Goal: Task Accomplishment & Management: Manage account settings

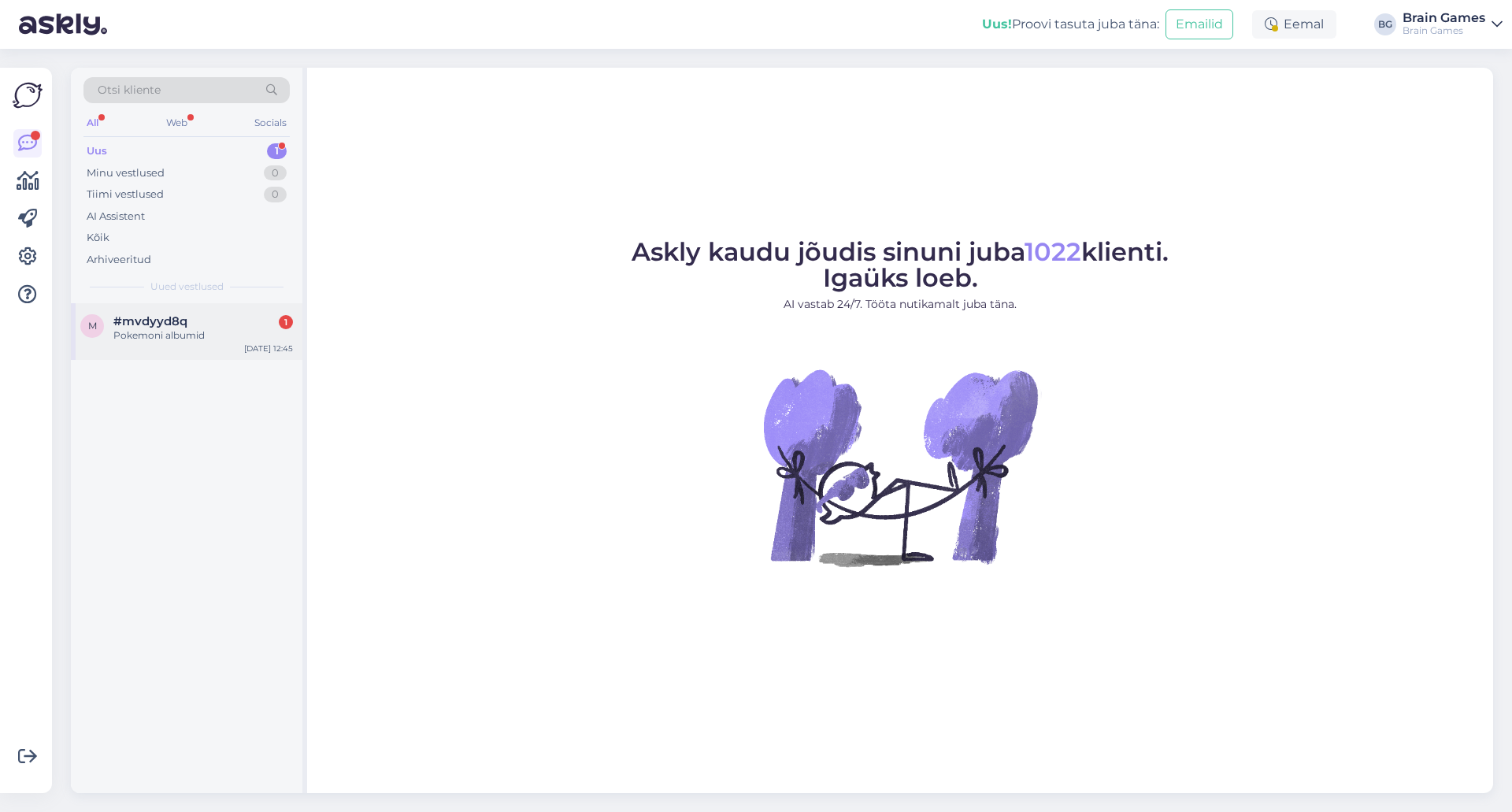
click at [220, 329] on div "Pokemoni albumid" at bounding box center [203, 335] width 180 height 14
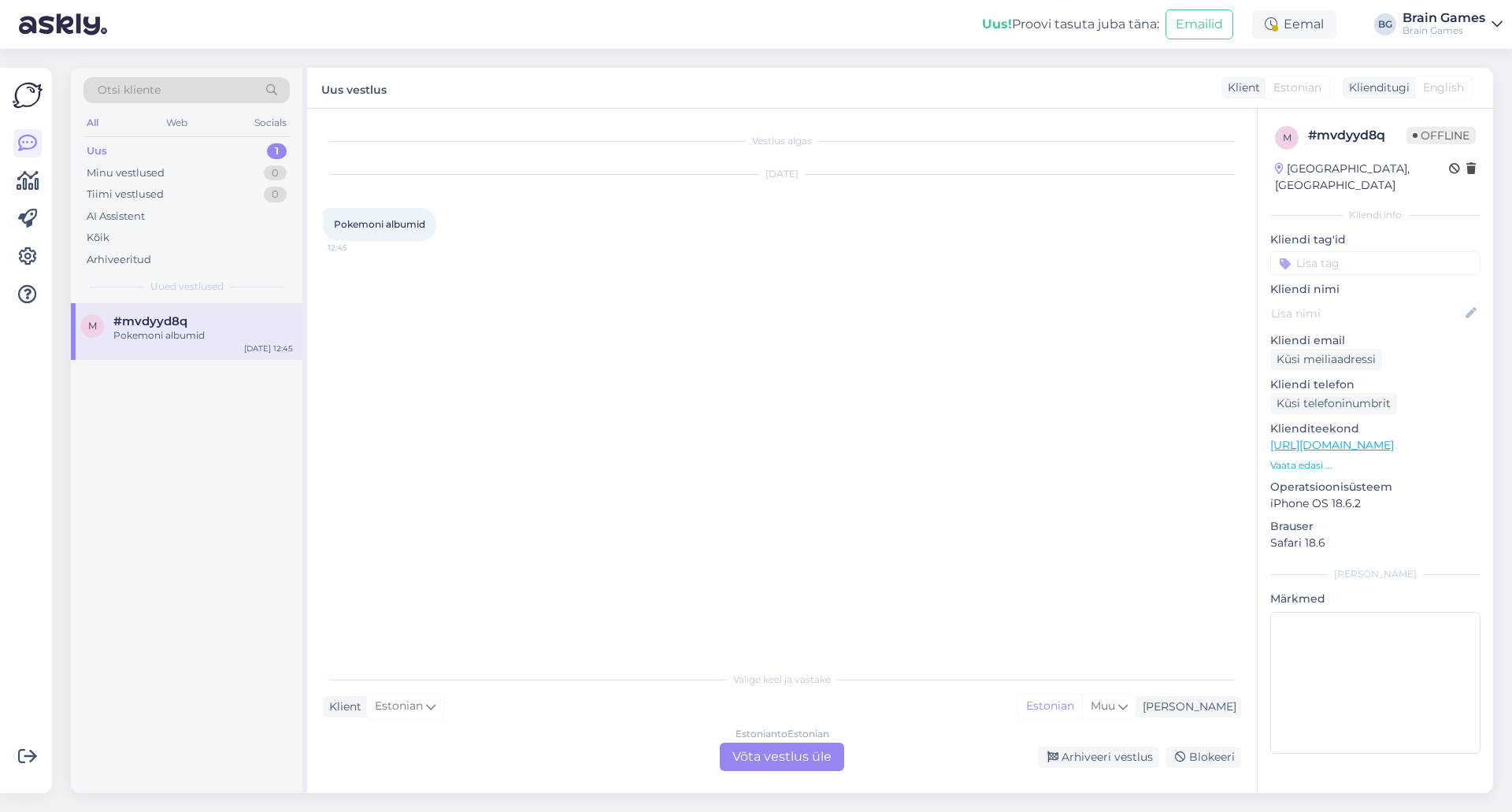
click at [591, 425] on div "Vestlus algas [DATE] Pokemoni albumid 12:45" at bounding box center [788, 387] width 932 height 525
click at [1281, 458] on p "Vaata edasi ..." at bounding box center [1375, 465] width 210 height 14
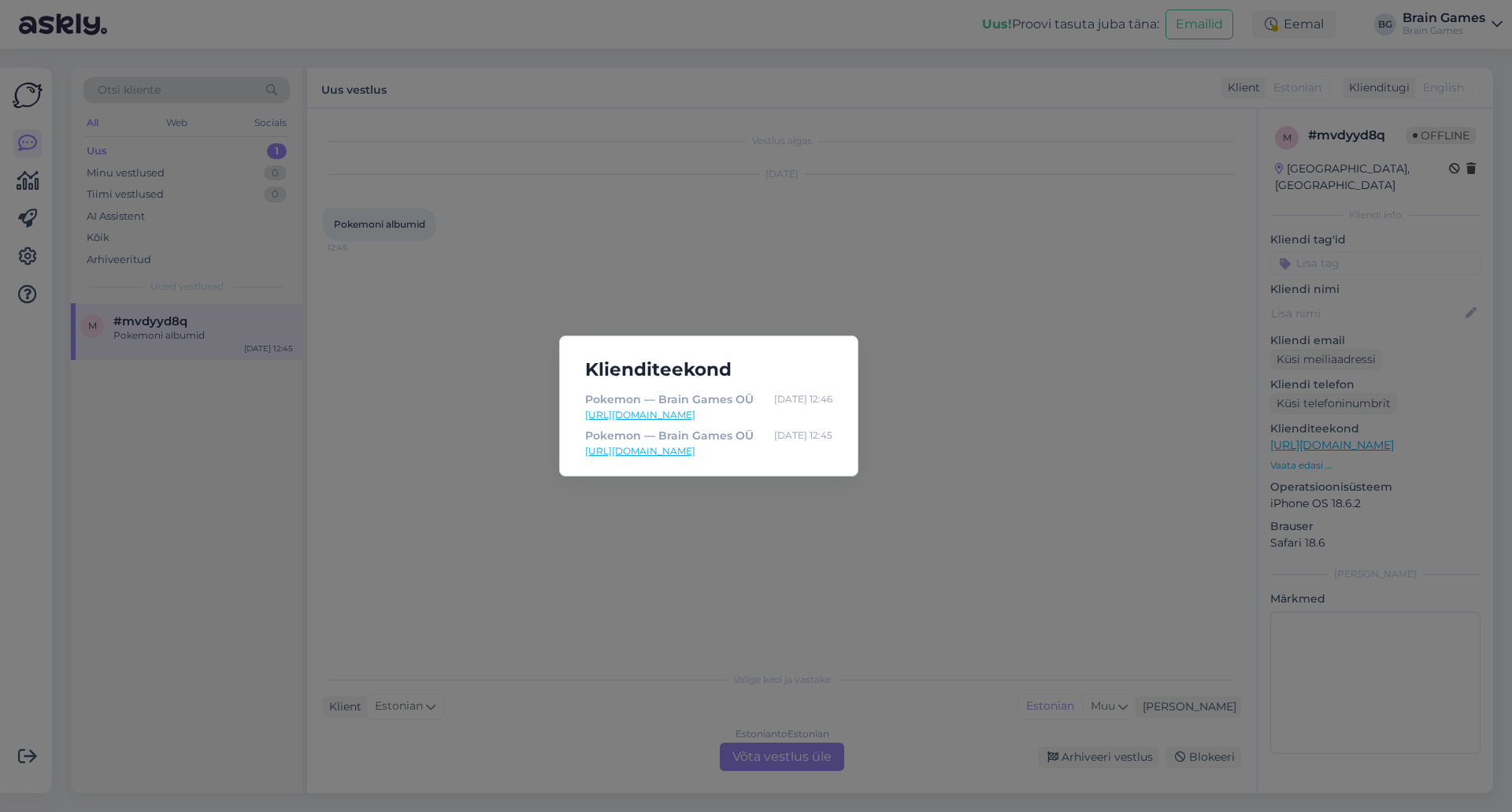
click at [724, 528] on div "Klienditeekond Pokemon — Brain Games OÜ [DATE] 12:46 [URL][DOMAIN_NAME] Pokemon…" at bounding box center [756, 406] width 1512 height 812
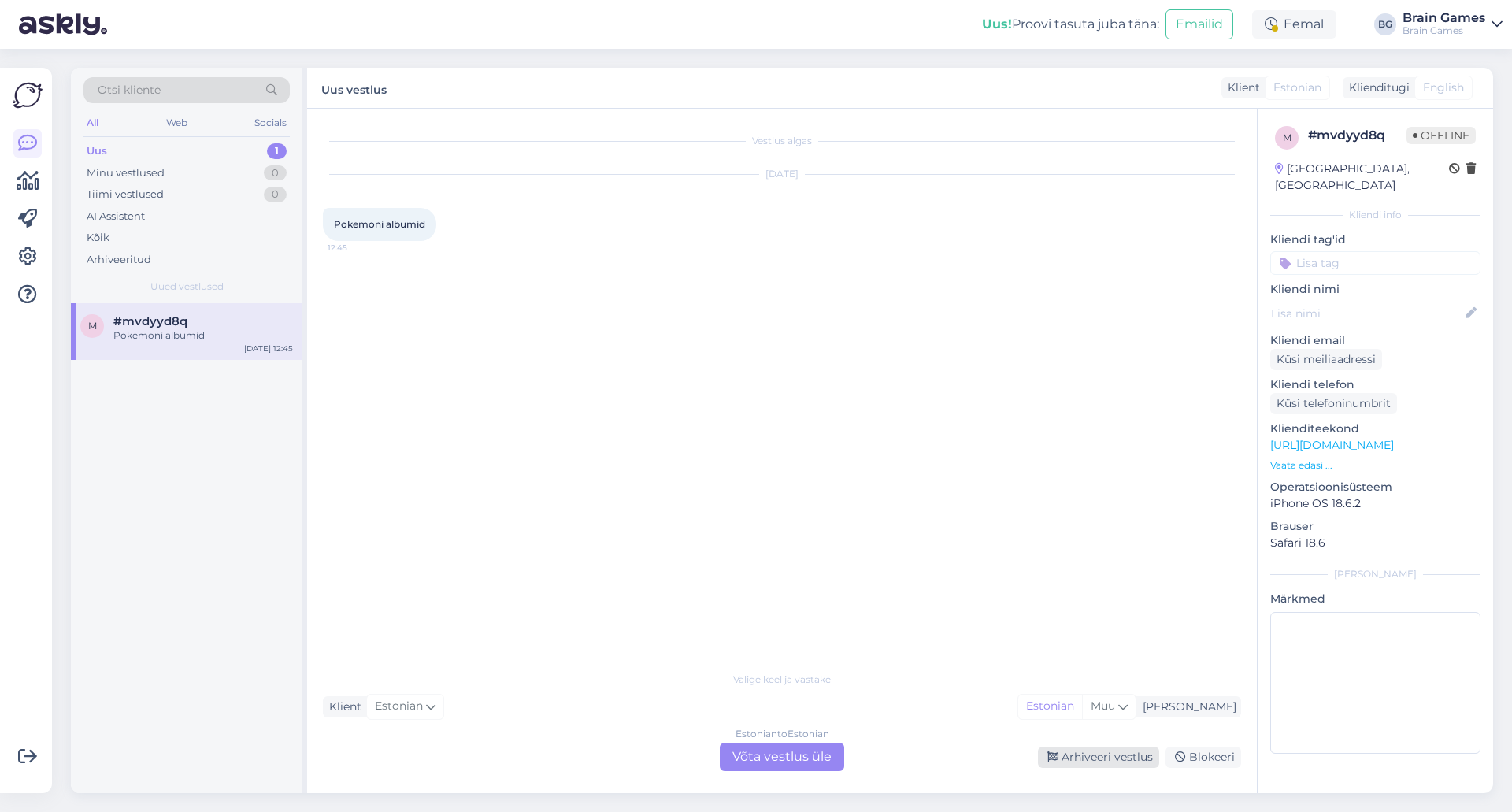
click at [1103, 752] on div "Arhiveeri vestlus" at bounding box center [1099, 757] width 121 height 22
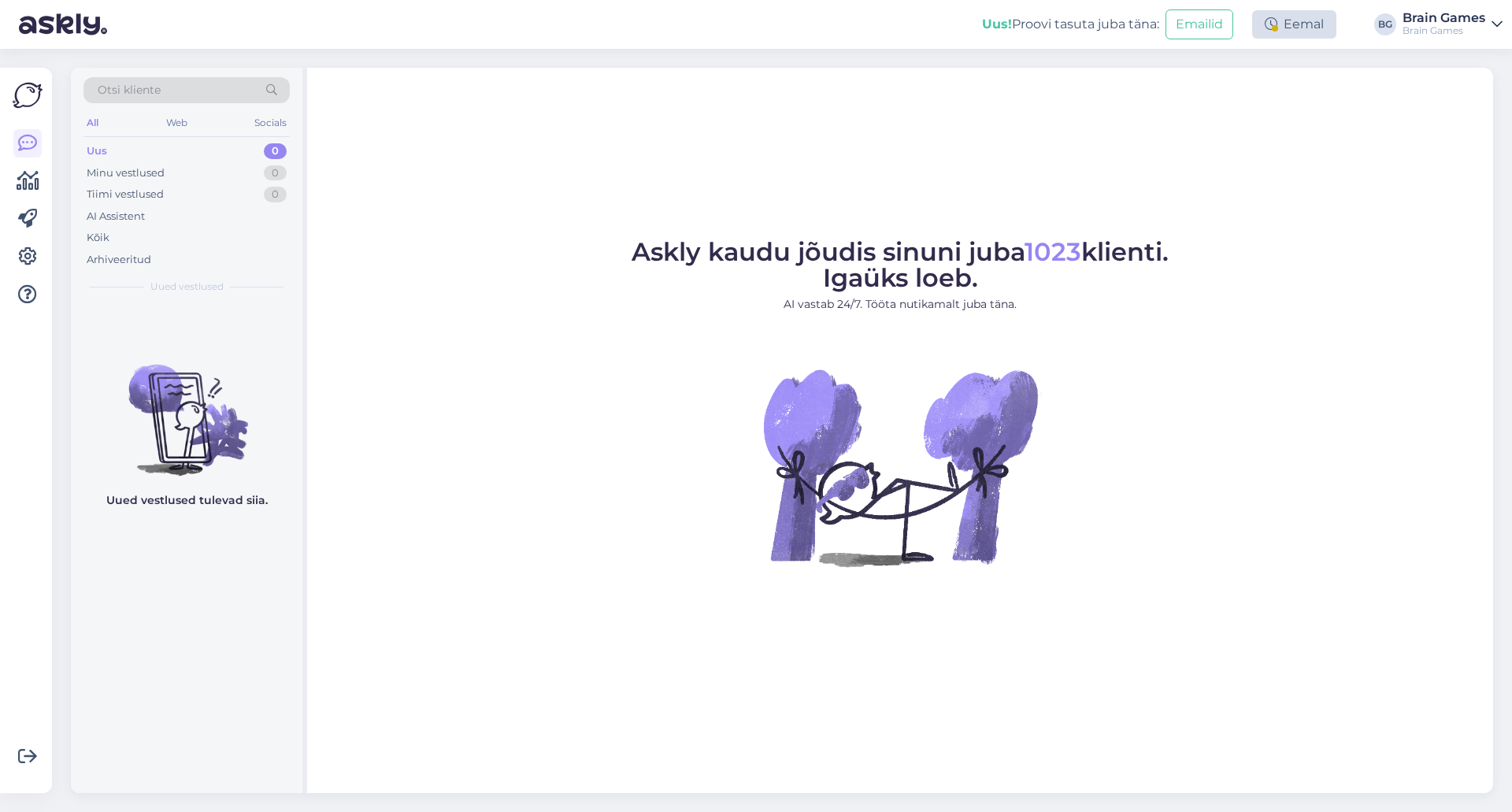
click at [1304, 37] on div "Eemal" at bounding box center [1293, 24] width 84 height 28
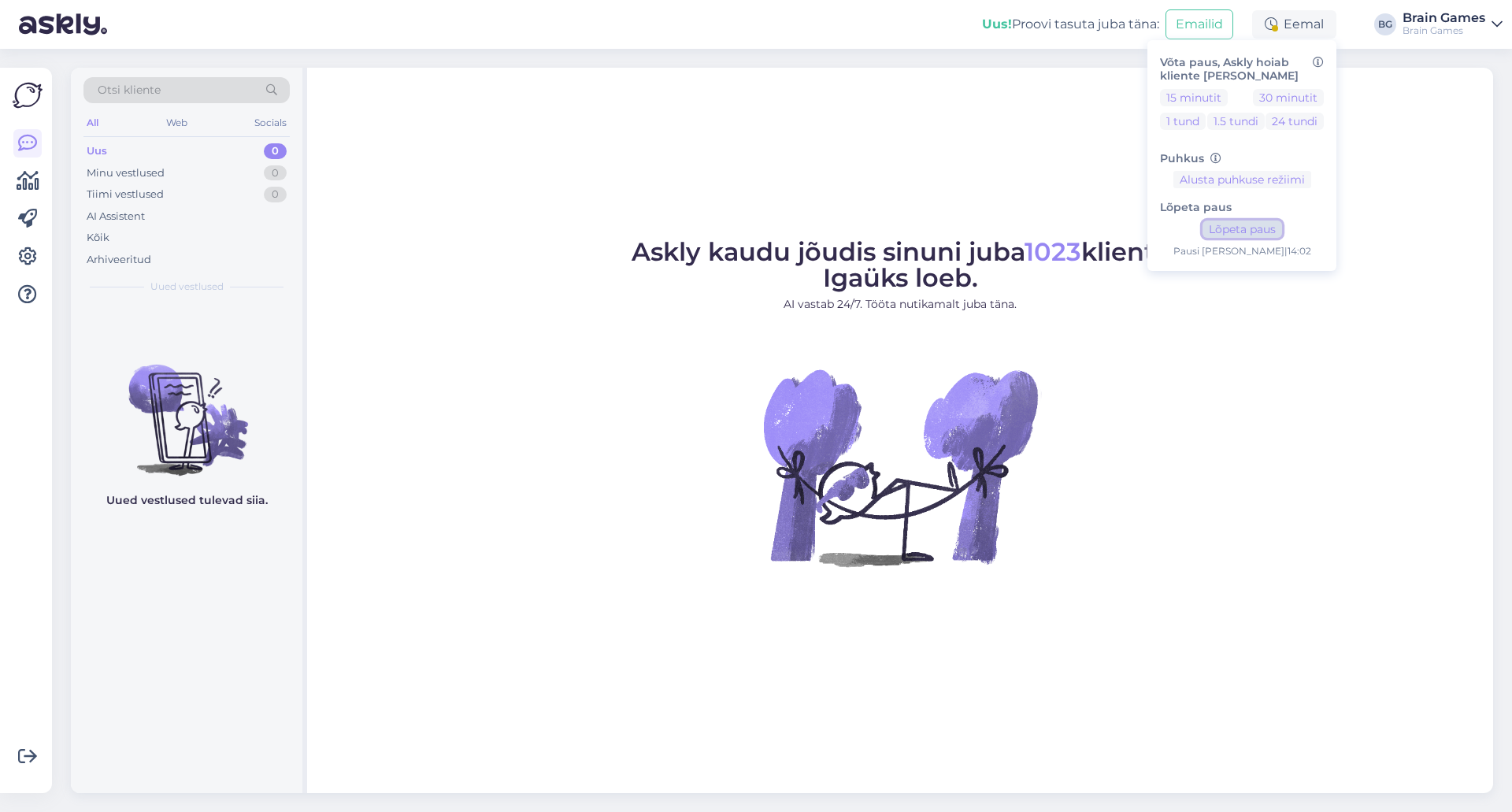
click at [1258, 224] on button "Lõpeta paus" at bounding box center [1243, 229] width 80 height 17
click at [1366, 513] on figure "Askly kaudu jõudis sinuni juba 1023 klienti. Igaüks loeb. AI vastab 24/7. Tööta…" at bounding box center [900, 424] width 1158 height 369
